Goal: Find specific page/section: Find specific page/section

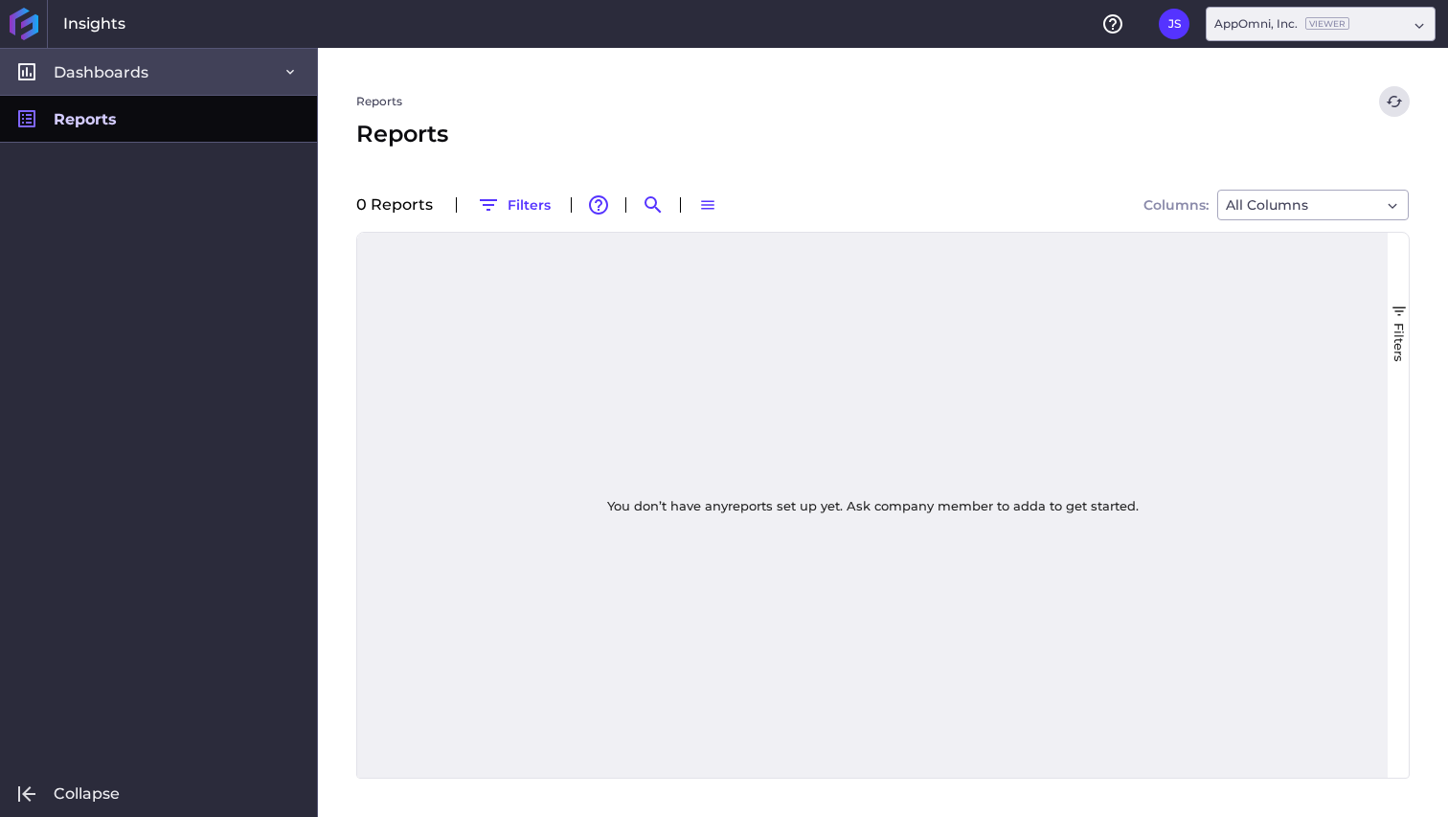
click at [191, 88] on link "Dashboards" at bounding box center [158, 71] width 317 height 47
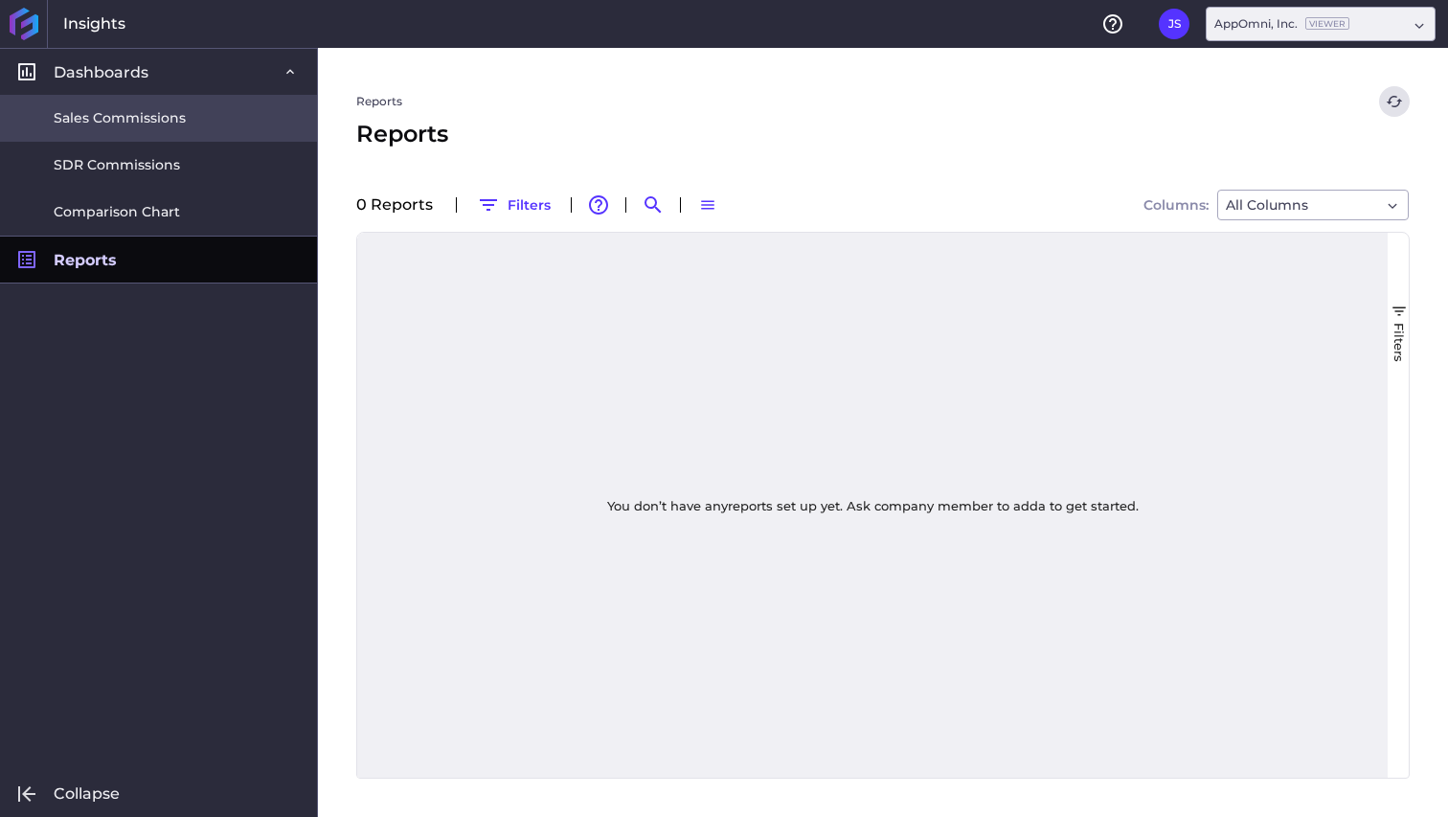
click at [165, 112] on span "Sales Commissions" at bounding box center [120, 118] width 132 height 20
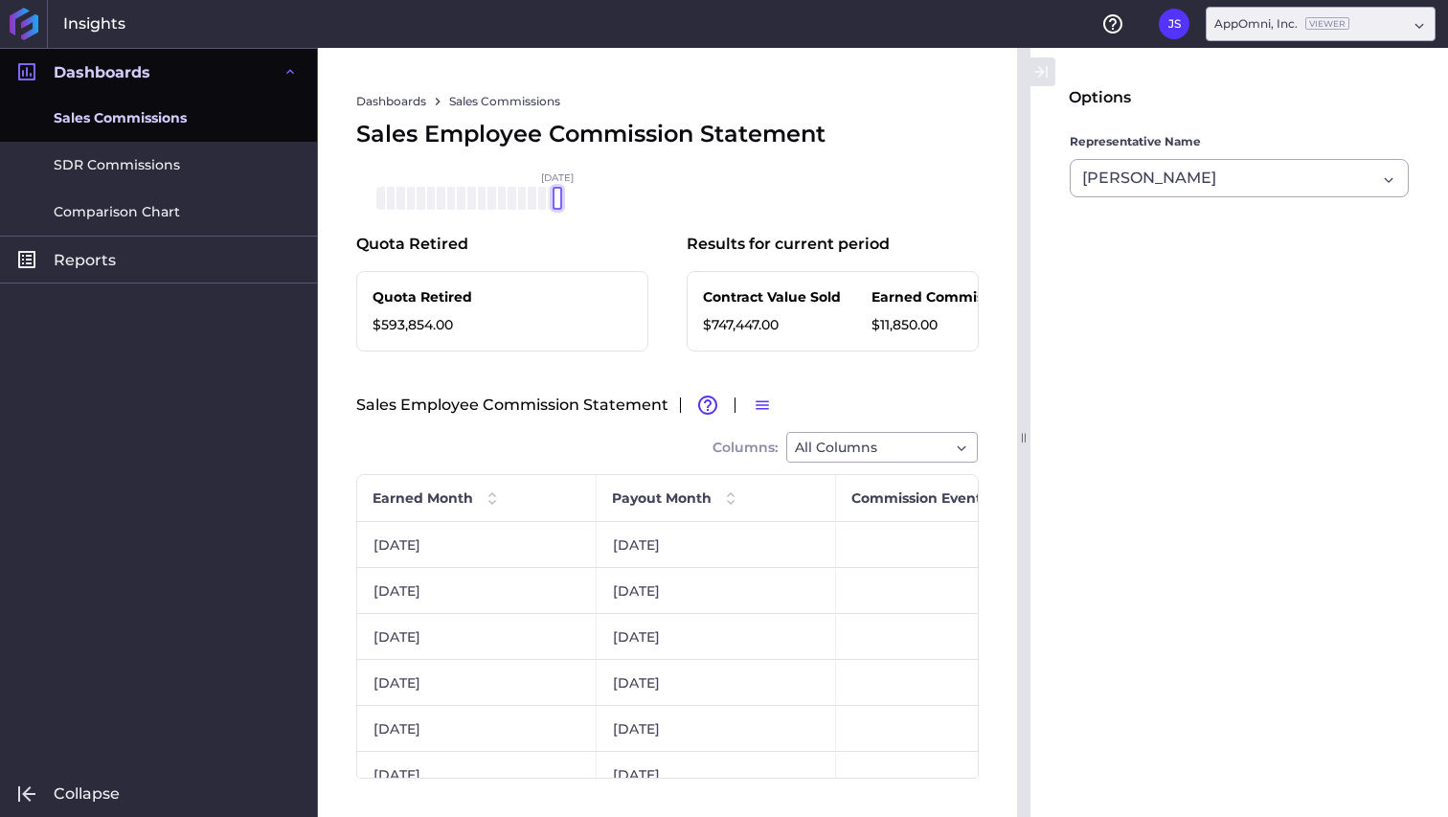
drag, startPoint x: 498, startPoint y: 203, endPoint x: 569, endPoint y: 203, distance: 70.9
click at [557, 203] on div "[DATE] Mar '[DATE] May '[DATE] [DATE] '[DATE] Sep '[DATE] Nov '[DATE] Jan '[DAT…" at bounding box center [466, 198] width 182 height 23
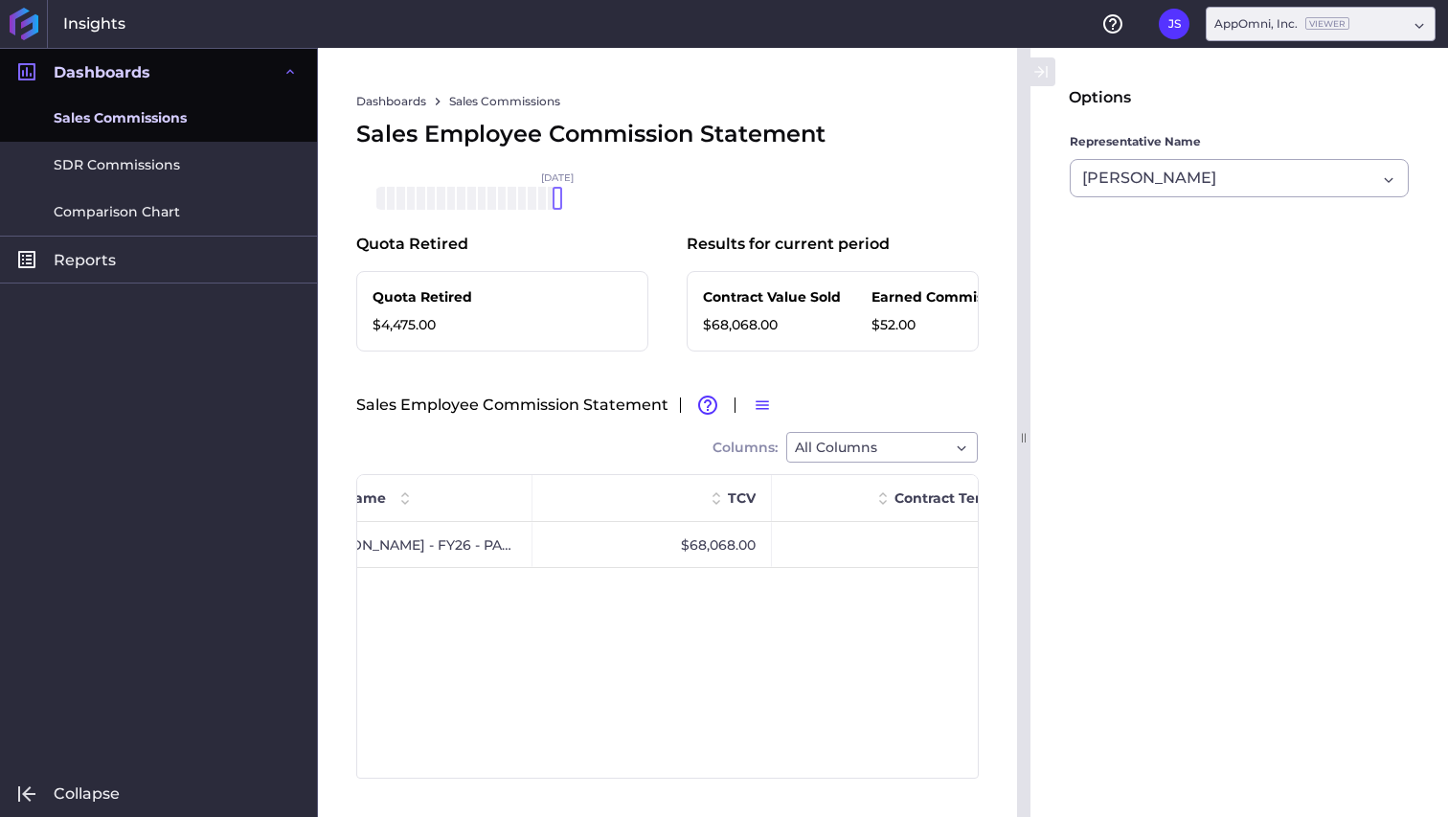
click at [551, 203] on span "[DATE]" at bounding box center [557, 198] width 33 height 50
click at [546, 203] on div at bounding box center [547, 198] width 10 height 23
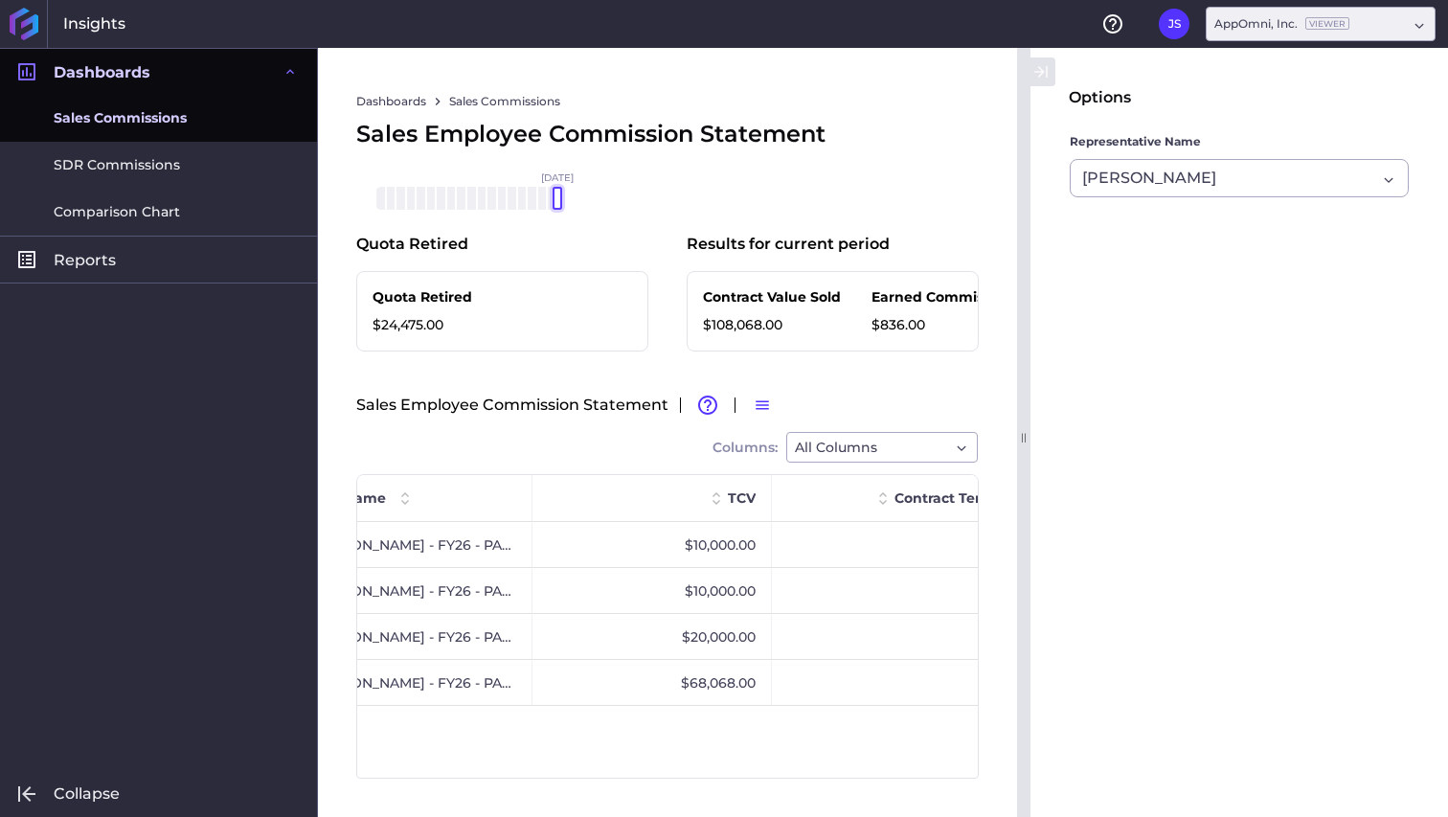
click at [553, 203] on div "[DATE] Mar '[DATE] May '[DATE] [DATE] '[DATE] Sep '[DATE] Nov '[DATE] Jan '[DAT…" at bounding box center [466, 198] width 182 height 23
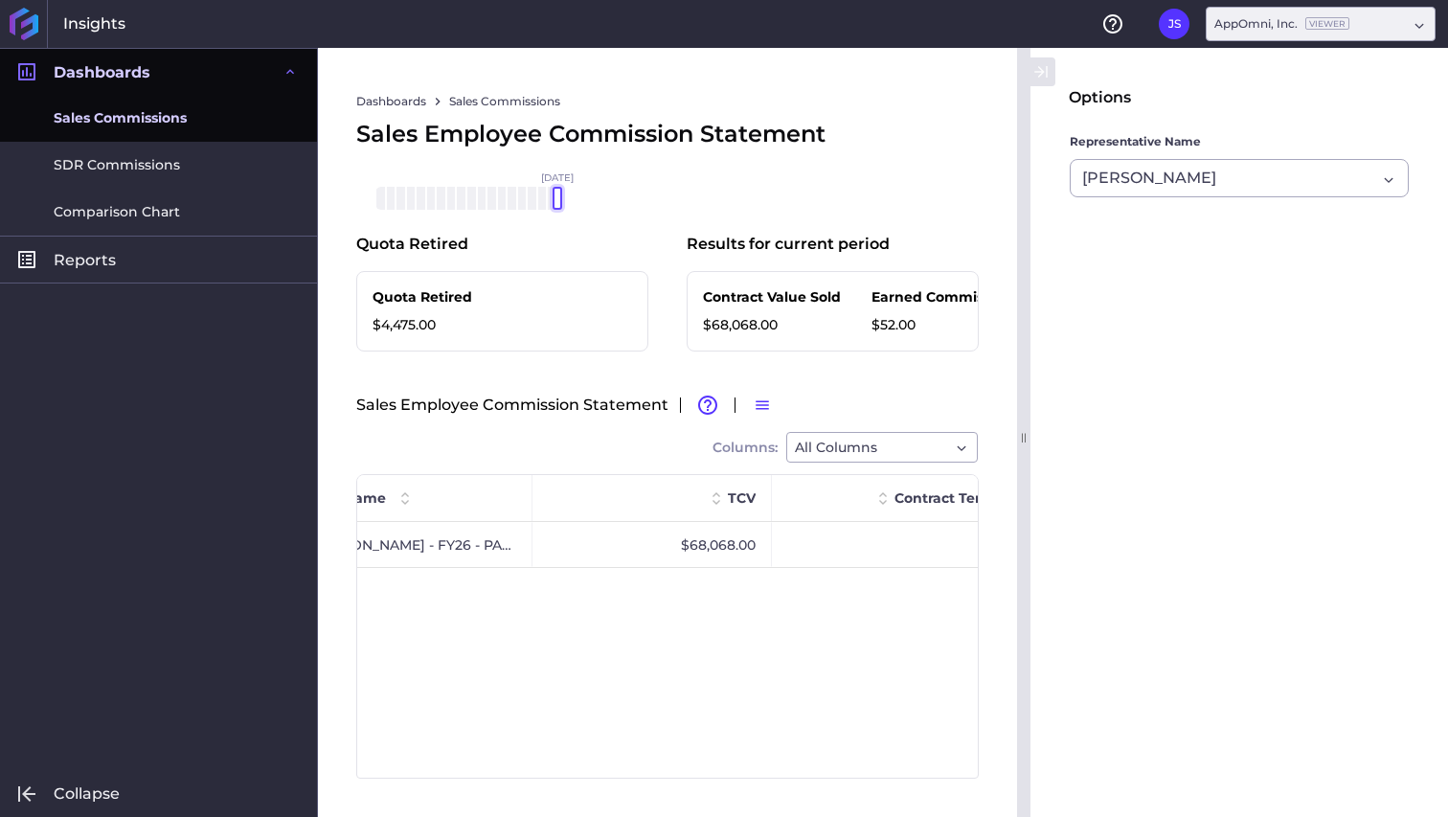
click at [553, 197] on div at bounding box center [558, 198] width 10 height 23
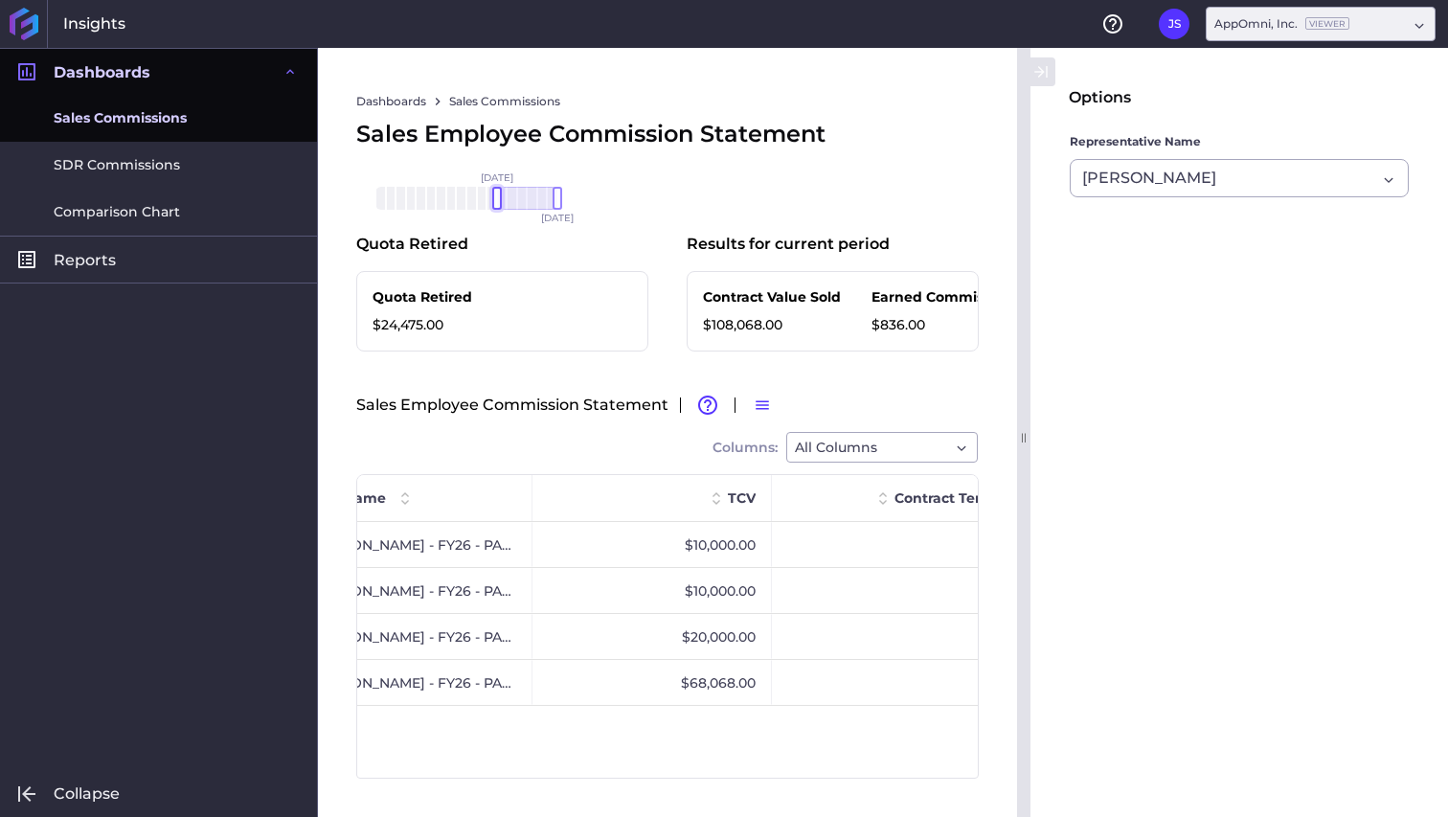
drag, startPoint x: 547, startPoint y: 196, endPoint x: 499, endPoint y: 198, distance: 47.9
click at [499, 198] on div at bounding box center [497, 198] width 10 height 23
click at [619, 193] on div "Sales Employee Commission Statement [DATE] Mar '[DATE] May '[DATE] [DATE] '[DAT…" at bounding box center [667, 173] width 623 height 112
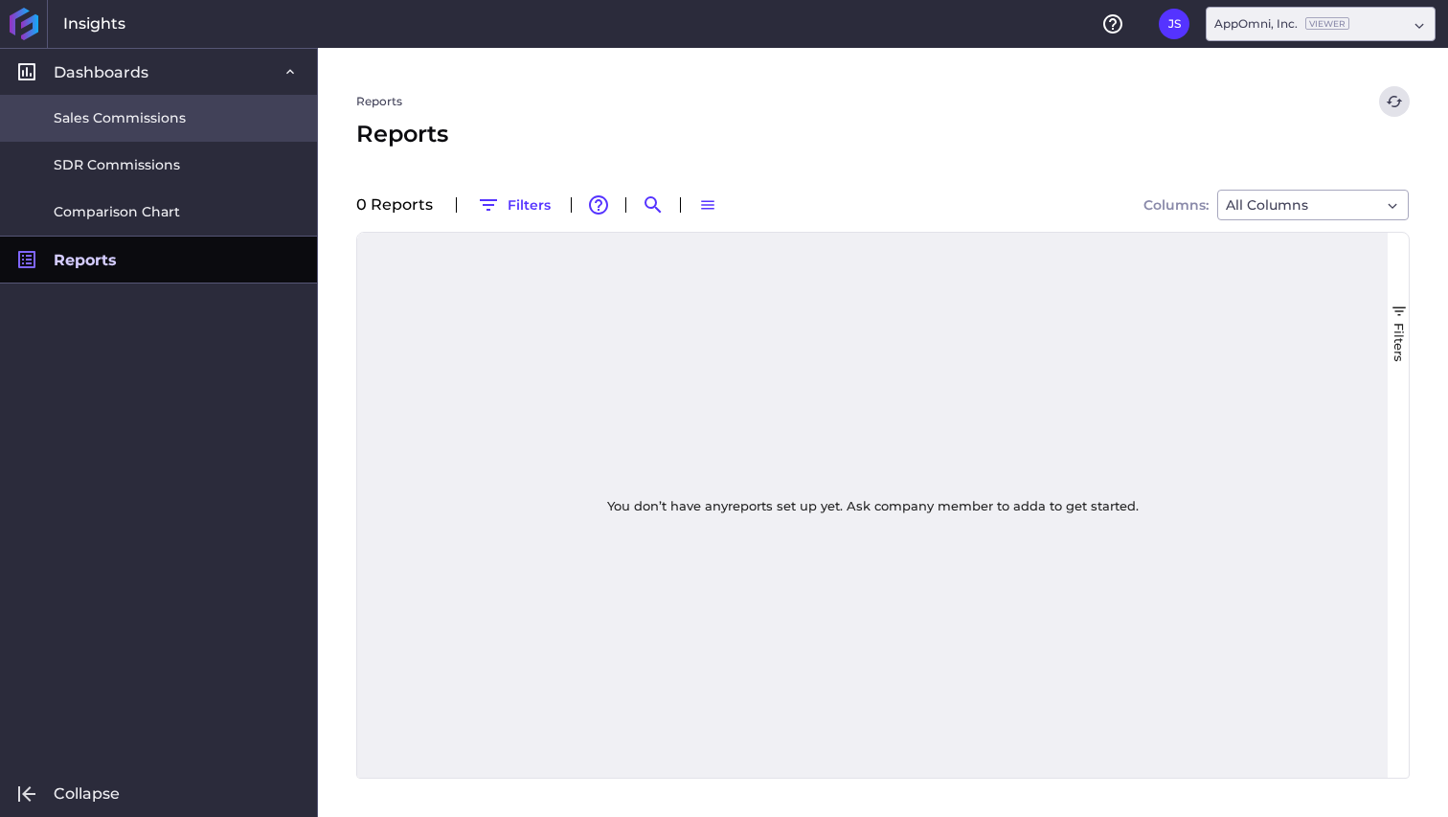
click at [168, 104] on link "Sales Commissions" at bounding box center [158, 118] width 317 height 47
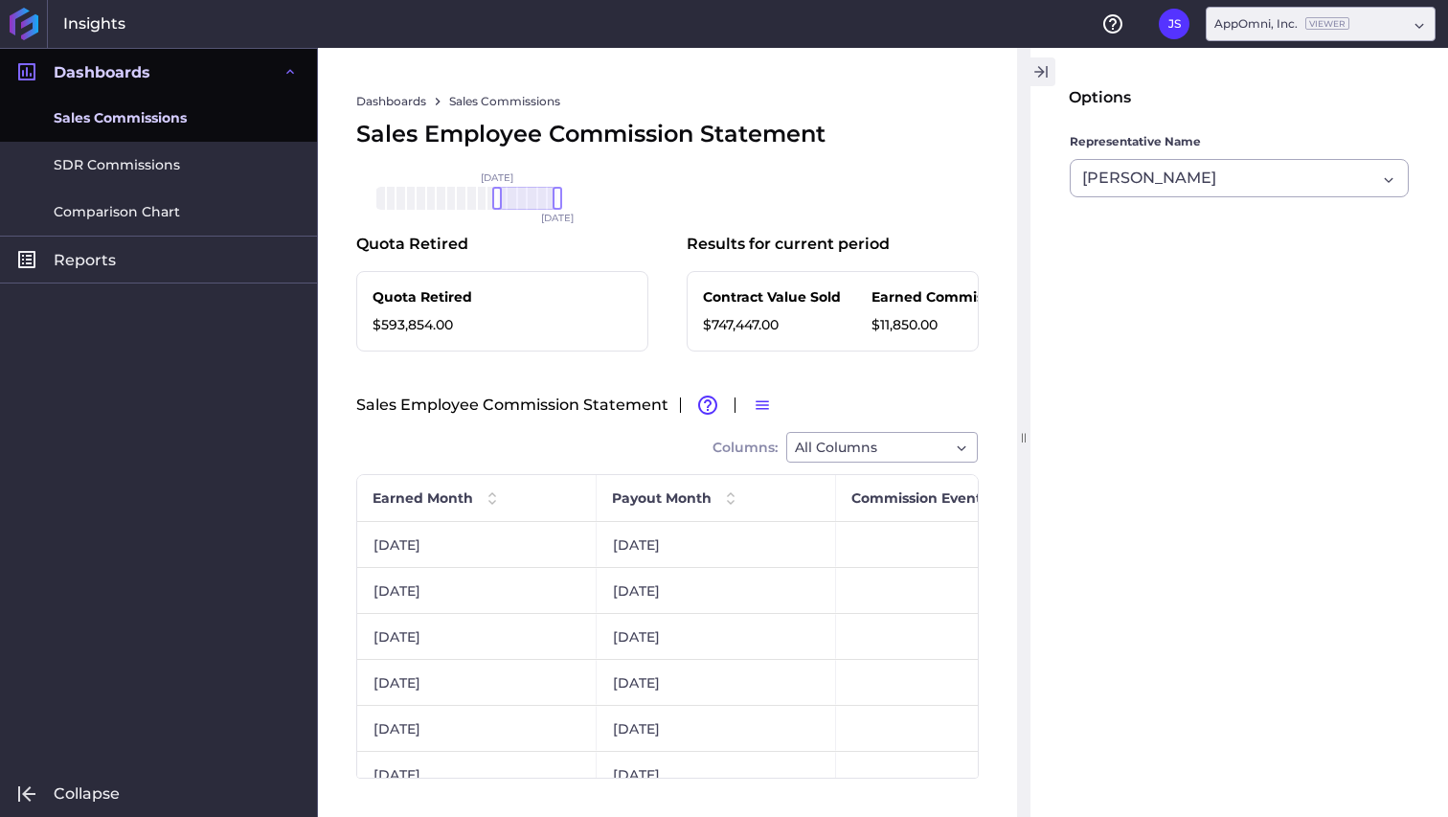
click at [1037, 64] on icon "button" at bounding box center [1040, 71] width 17 height 23
